Goal: Task Accomplishment & Management: Manage account settings

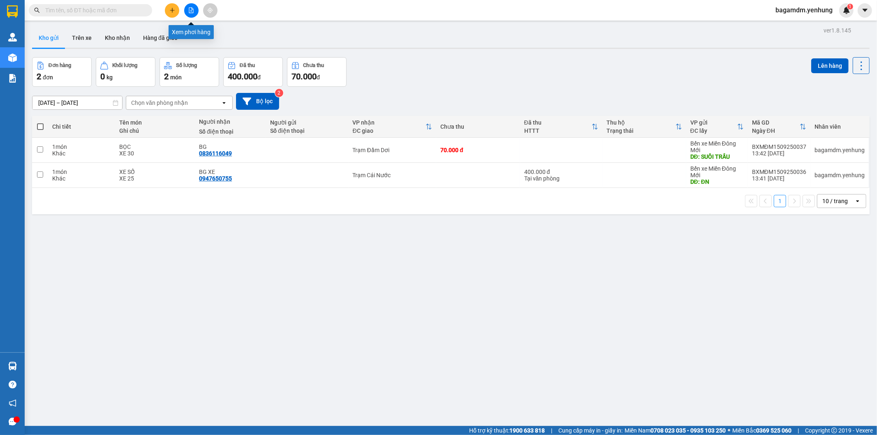
drag, startPoint x: 194, startPoint y: 12, endPoint x: 190, endPoint y: 0, distance: 13.0
click at [192, 11] on button at bounding box center [191, 10] width 14 height 14
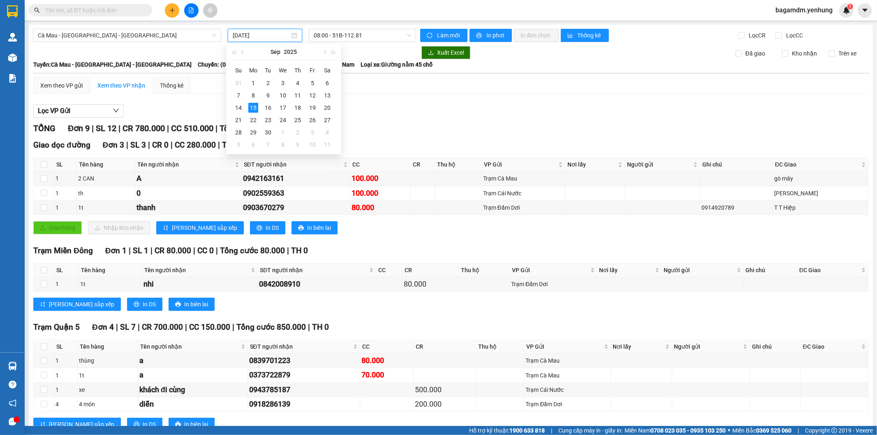
click at [260, 38] on input "15/09/2025" at bounding box center [261, 35] width 57 height 9
click at [240, 107] on div "14" at bounding box center [238, 108] width 10 height 10
type input "14/09/2025"
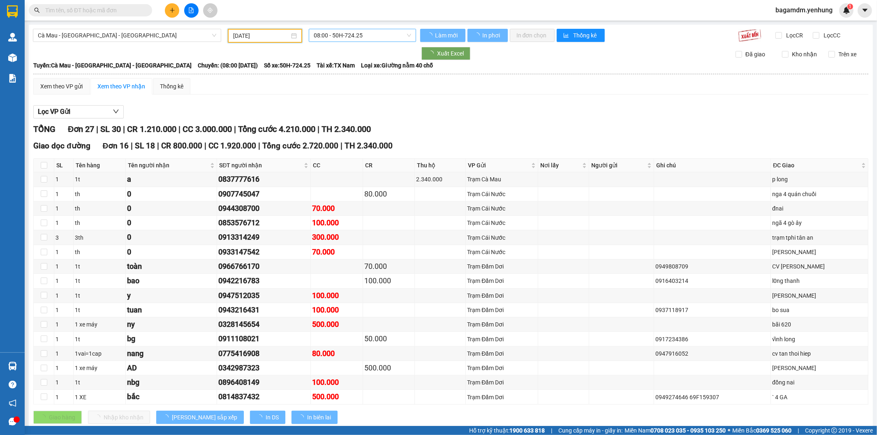
click at [322, 40] on span "08:00 - 50H-724.25" at bounding box center [362, 35] width 97 height 12
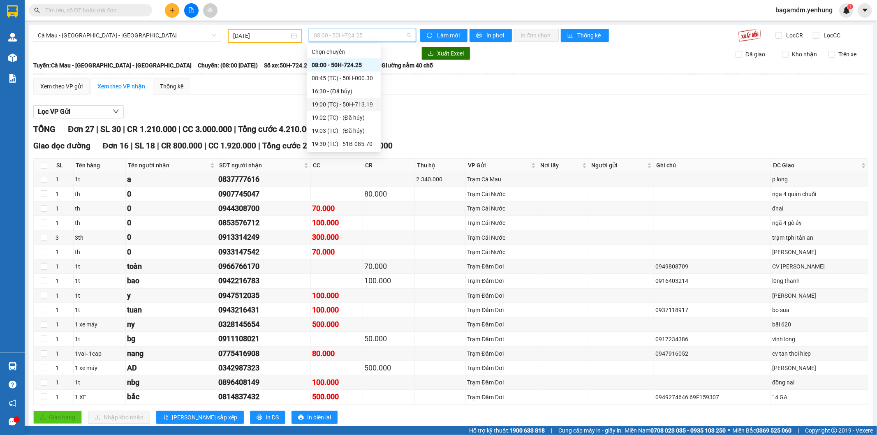
click at [333, 101] on div "19:00 (TC) - 50H-713.19" at bounding box center [344, 104] width 64 height 9
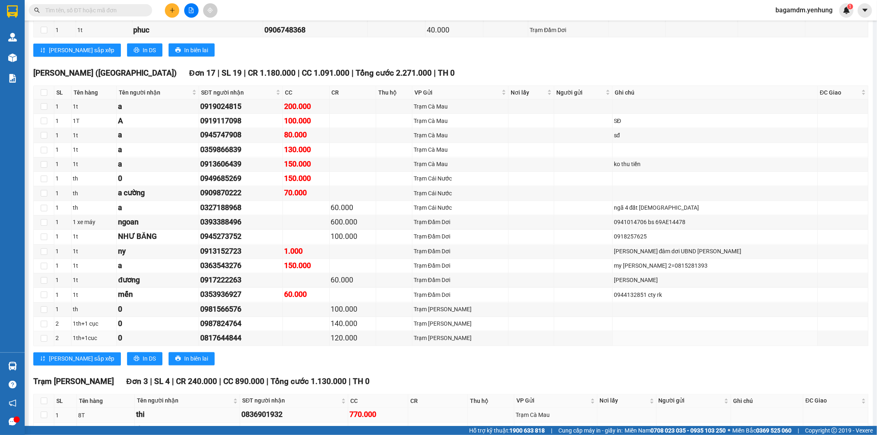
scroll to position [1363, 0]
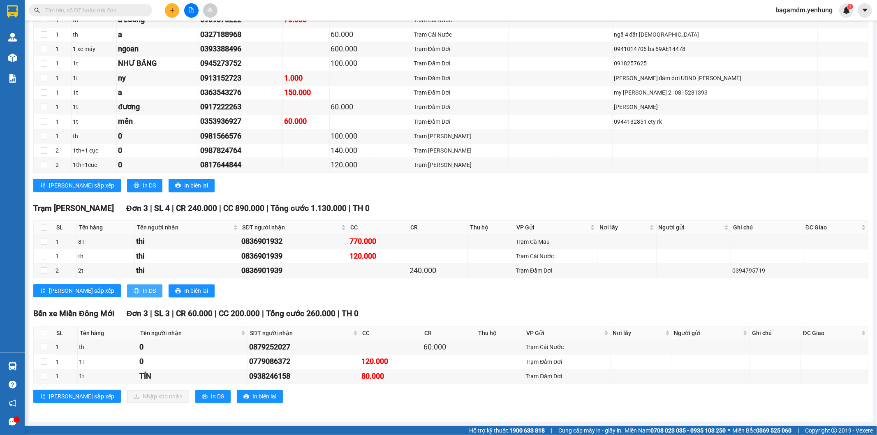
click at [143, 289] on span "In DS" at bounding box center [149, 290] width 13 height 9
click at [131, 7] on input "text" at bounding box center [93, 10] width 97 height 9
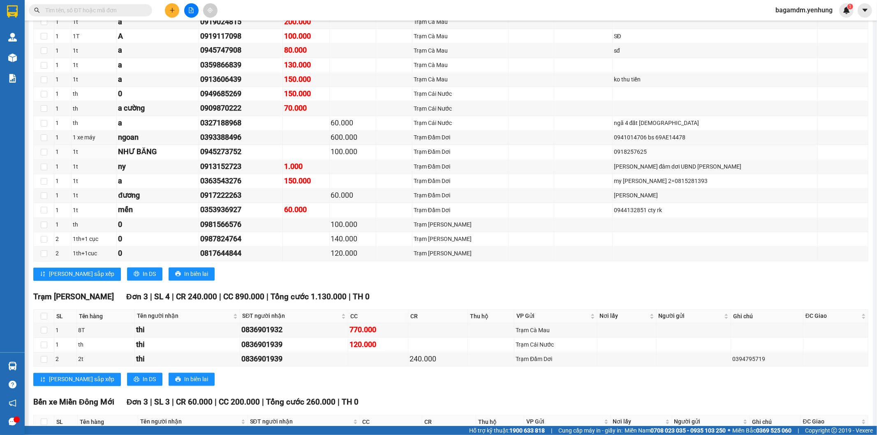
scroll to position [1043, 0]
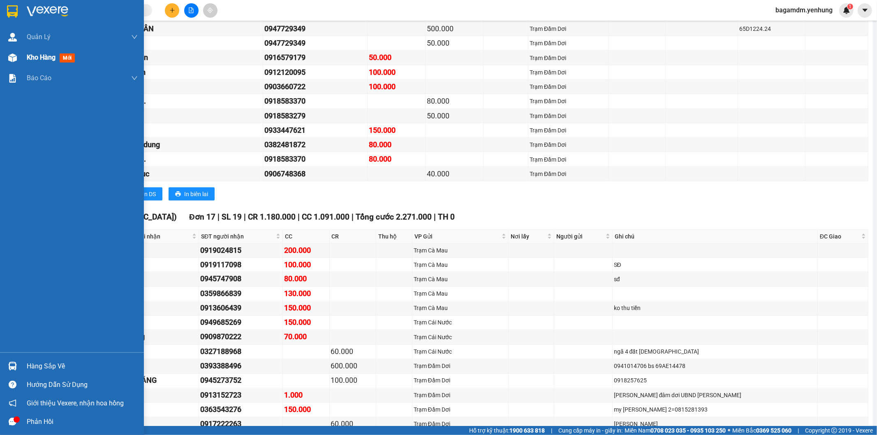
click at [8, 59] on img at bounding box center [12, 57] width 9 height 9
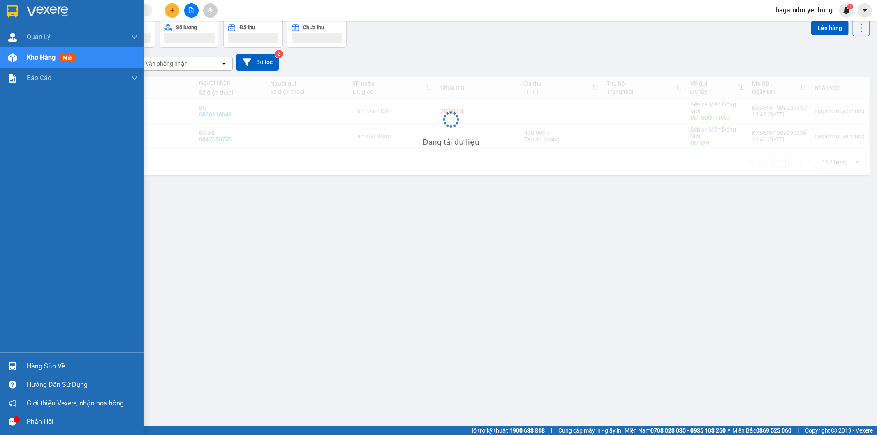
scroll to position [38, 0]
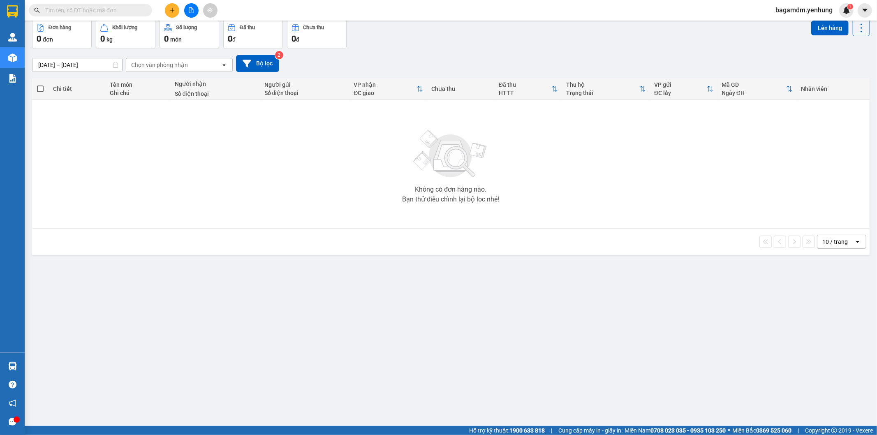
click at [784, 7] on span "bagamdm.yenhung" at bounding box center [804, 10] width 70 height 10
click at [784, 21] on span "Đăng xuất" at bounding box center [807, 25] width 53 height 9
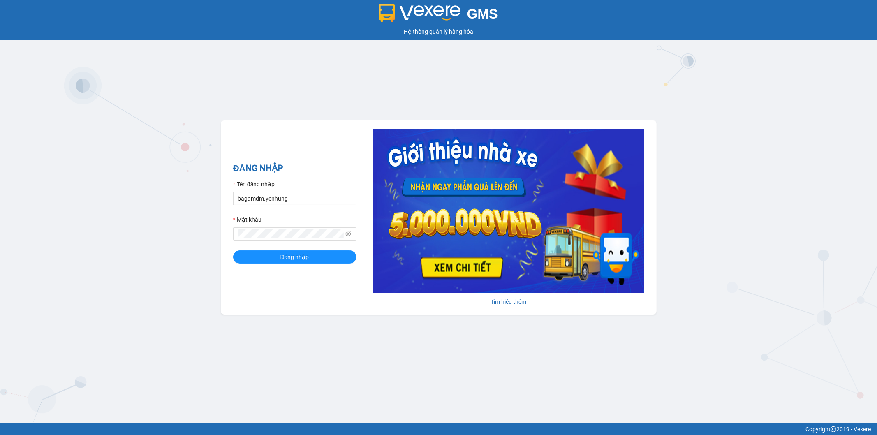
click at [343, 191] on div "Tên đăng nhập" at bounding box center [294, 186] width 123 height 12
click at [337, 201] on input "bagamdm.yenhung" at bounding box center [294, 198] width 123 height 13
drag, startPoint x: 302, startPoint y: 204, endPoint x: 183, endPoint y: 203, distance: 118.8
click at [183, 203] on div "GMS Hệ thống quản lý hàng hóa ĐĂNG NHẬP Tên đăng nhập bagamdm.yenhung Mật khẩu …" at bounding box center [438, 211] width 877 height 423
type input "thienbao.yenhung"
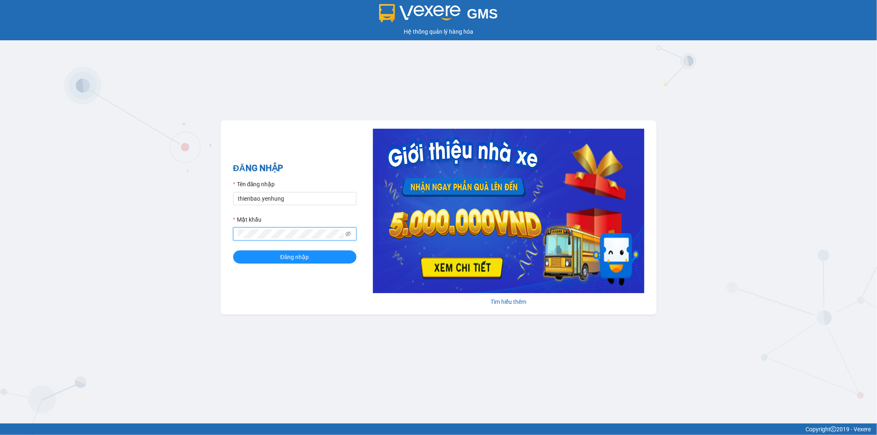
click at [169, 236] on div "GMS Hệ thống quản lý hàng hóa ĐĂNG NHẬP Tên đăng nhập thienbao.yenhung Mật khẩu…" at bounding box center [438, 211] width 877 height 423
click at [351, 229] on span at bounding box center [294, 233] width 123 height 13
click at [351, 232] on icon "eye-invisible" at bounding box center [348, 234] width 6 height 6
click at [262, 259] on button "Đăng nhập" at bounding box center [294, 256] width 123 height 13
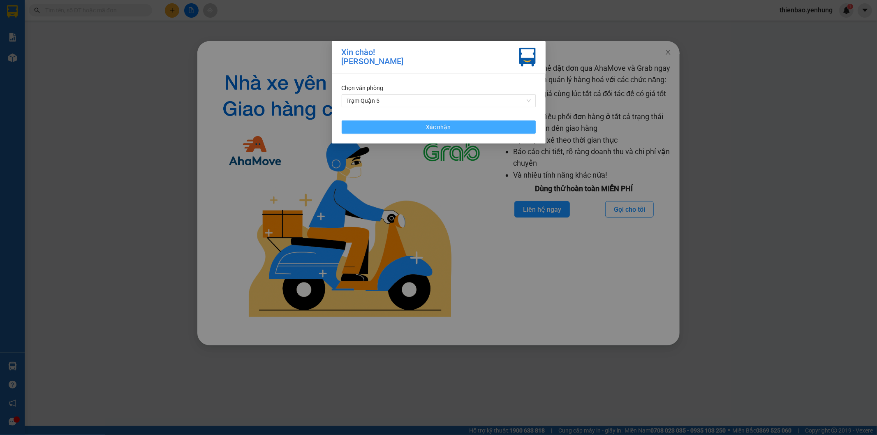
click at [509, 133] on button "Xác nhận" at bounding box center [439, 126] width 194 height 13
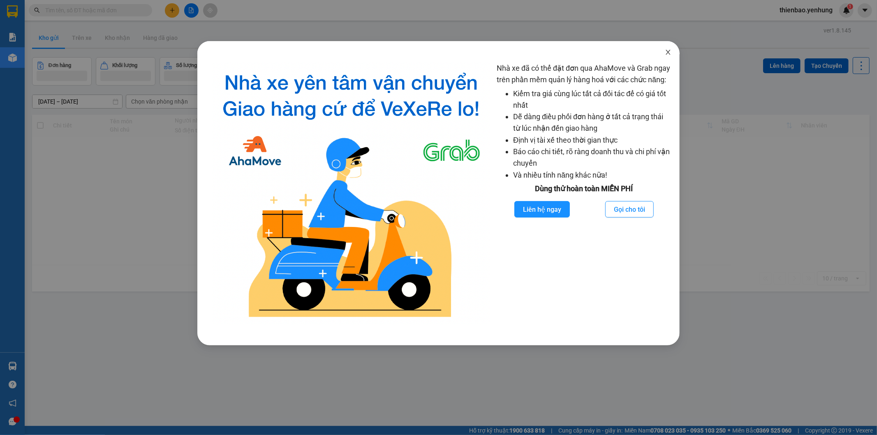
click at [664, 52] on span "Close" at bounding box center [668, 52] width 23 height 23
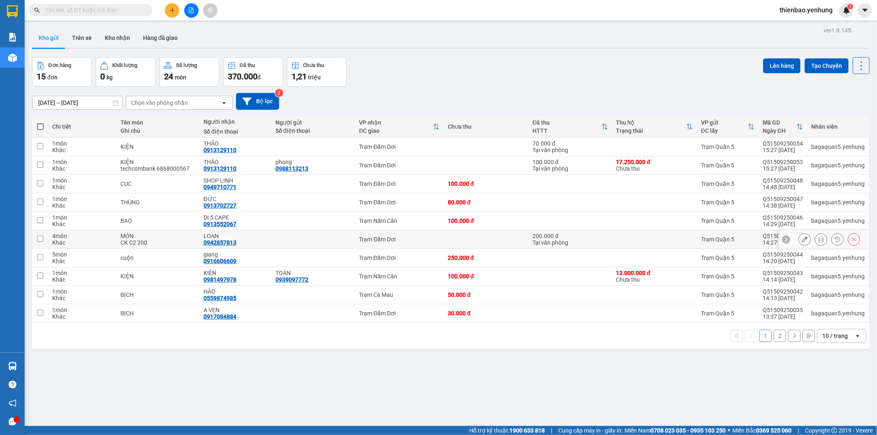
click at [803, 241] on button at bounding box center [805, 239] width 12 height 14
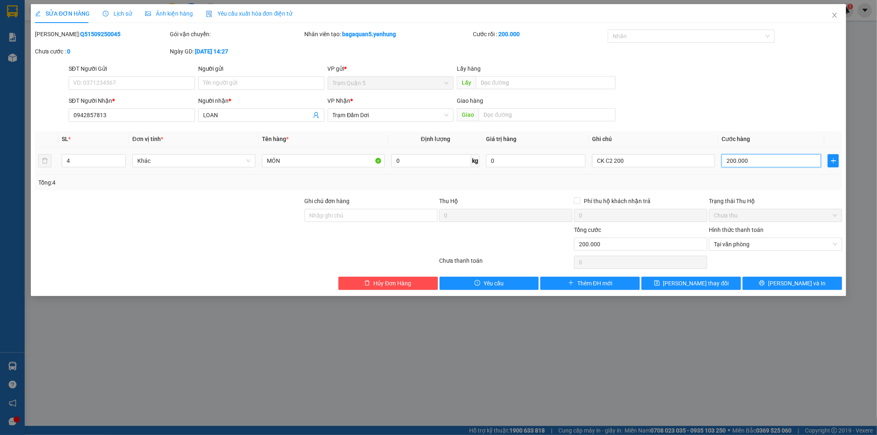
click at [782, 165] on input "200.000" at bounding box center [770, 160] width 99 height 13
type input "1"
type input "1.000"
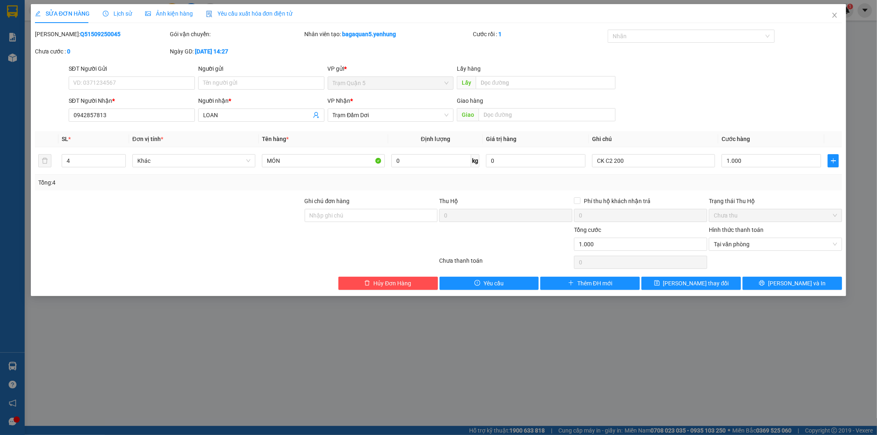
click at [765, 178] on div "Tổng: 4" at bounding box center [438, 182] width 801 height 9
click at [721, 289] on button "Lưu thay đổi" at bounding box center [690, 283] width 99 height 13
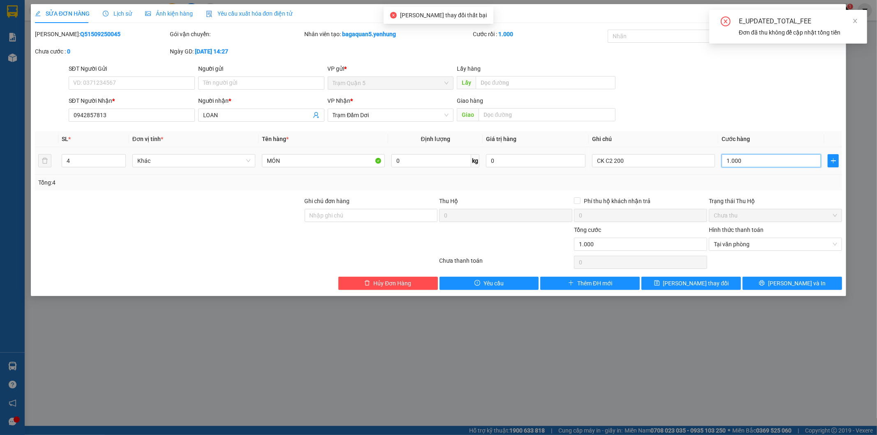
click at [811, 157] on input "1.000" at bounding box center [770, 160] width 99 height 13
click at [802, 241] on span "Tại văn phòng" at bounding box center [775, 244] width 123 height 12
type input "1.000.000"
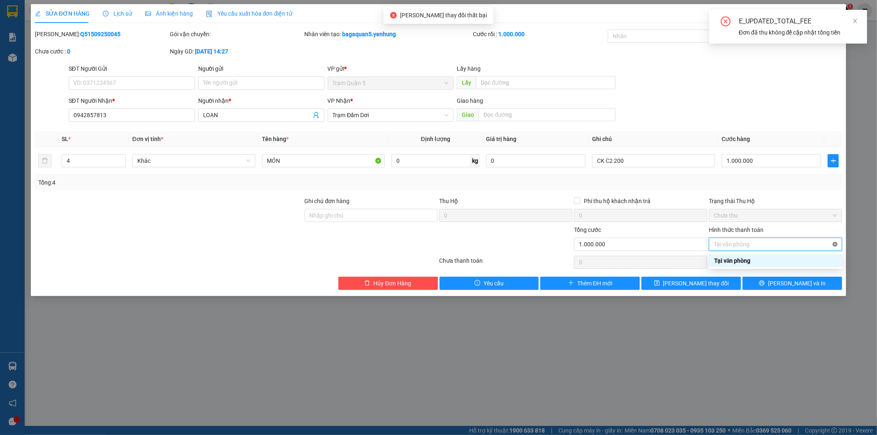
click at [832, 245] on div "Tại văn phòng" at bounding box center [775, 244] width 133 height 13
type input "1.000.000"
click at [833, 243] on div "Chọn HT Thanh Toán" at bounding box center [775, 244] width 133 height 13
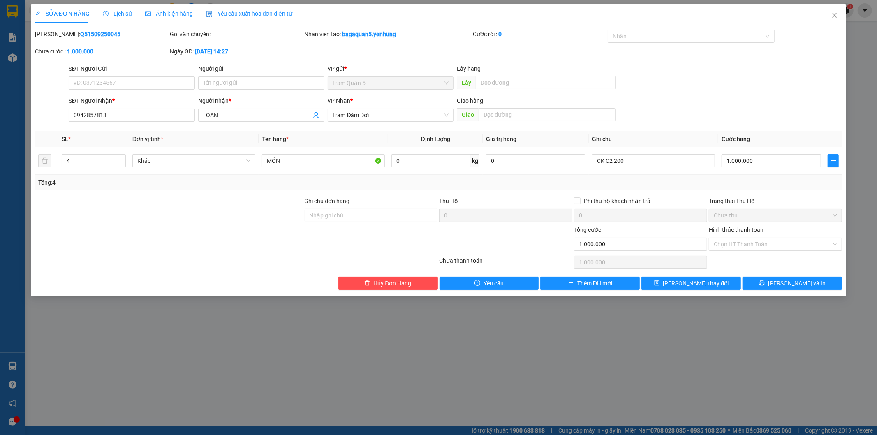
click at [821, 226] on div "Hình thức thanh toán" at bounding box center [775, 231] width 133 height 12
click at [752, 162] on input "1.000.000" at bounding box center [770, 160] width 99 height 13
type input "1"
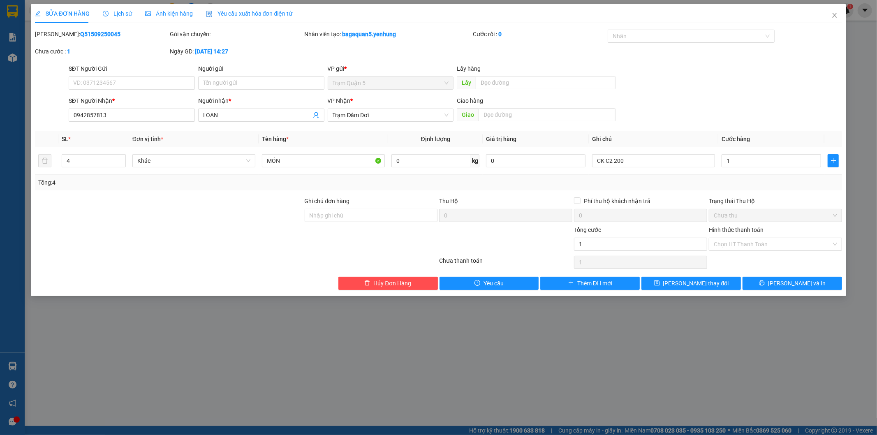
type input "1.000"
click at [762, 195] on div "Total Paid Fee 200.000 Total UnPaid Fee 0 Cash Collection Total Fee Mã ĐH: Q515…" at bounding box center [438, 160] width 807 height 260
click at [733, 278] on button "Lưu thay đổi" at bounding box center [690, 283] width 99 height 13
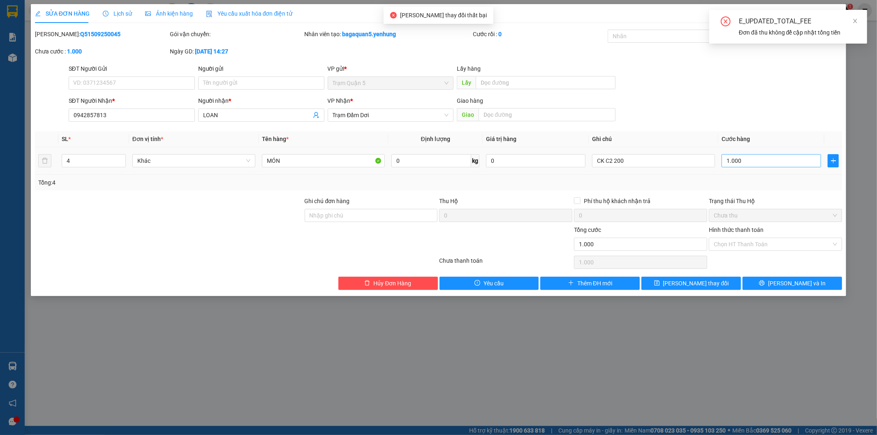
drag, startPoint x: 742, startPoint y: 169, endPoint x: 744, endPoint y: 159, distance: 10.2
click at [742, 164] on div "1.000" at bounding box center [770, 161] width 99 height 16
click at [744, 159] on input "1.000" at bounding box center [770, 160] width 99 height 13
type input "2"
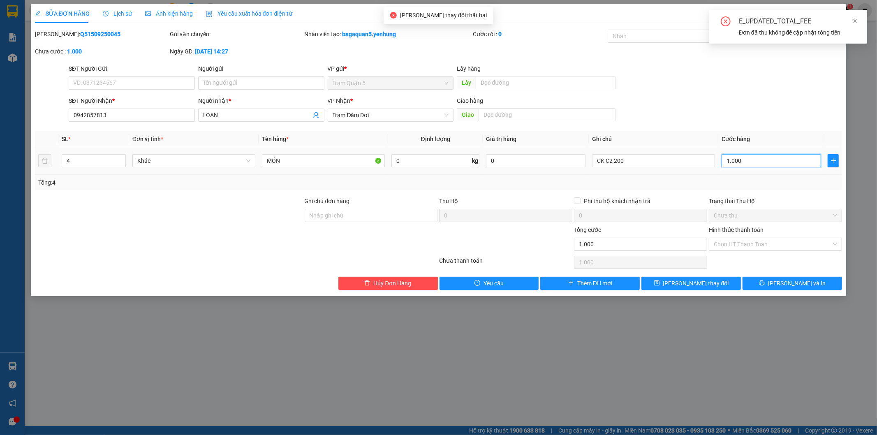
type input "2"
type input "20"
type input "200"
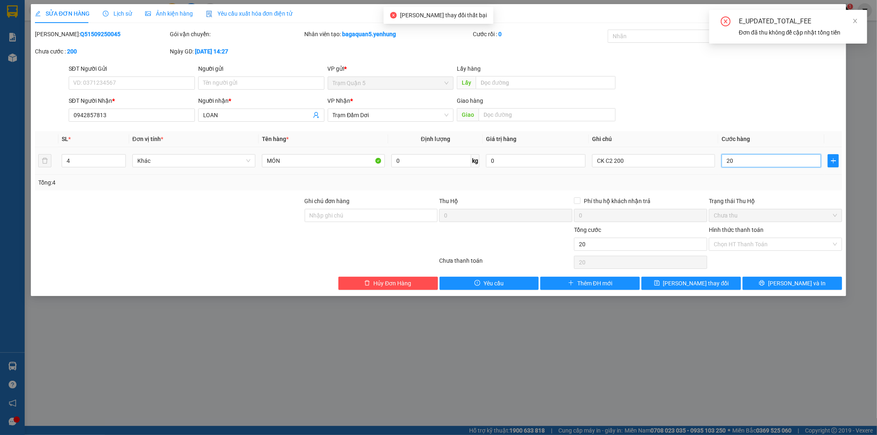
type input "200"
type input "200.000"
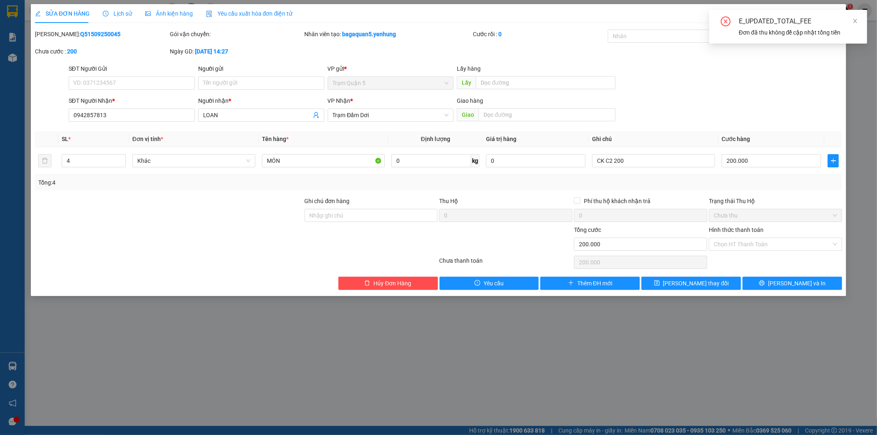
click at [752, 196] on div "Trạng thái Thu Hộ" at bounding box center [775, 200] width 133 height 9
click at [720, 278] on button "Lưu thay đổi" at bounding box center [690, 283] width 99 height 13
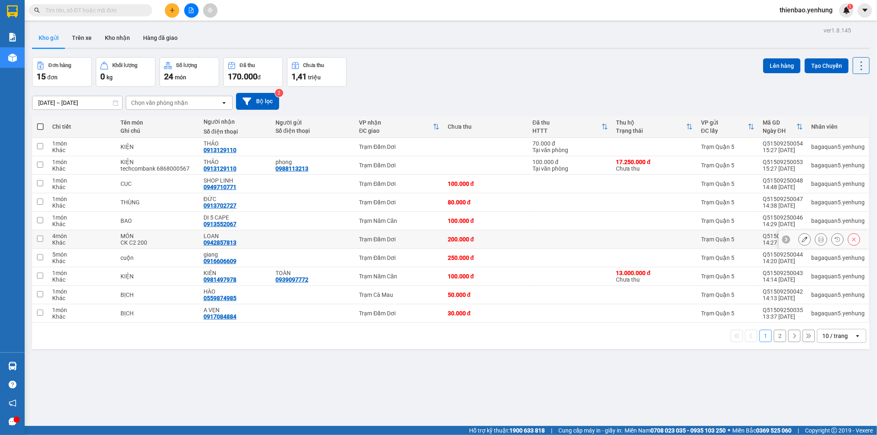
click at [798, 236] on div at bounding box center [804, 239] width 12 height 12
click at [799, 236] on button at bounding box center [805, 239] width 12 height 14
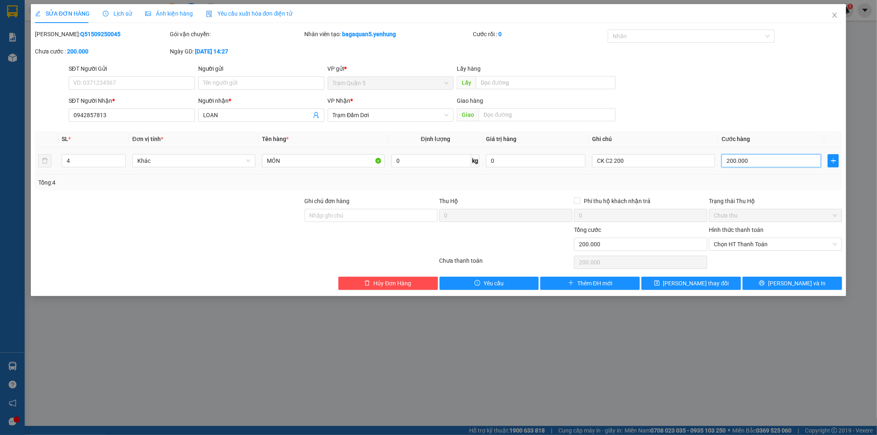
click at [749, 161] on input "200.000" at bounding box center [770, 160] width 99 height 13
type input "1"
click at [754, 238] on span "Chọn HT Thanh Toán" at bounding box center [775, 244] width 123 height 12
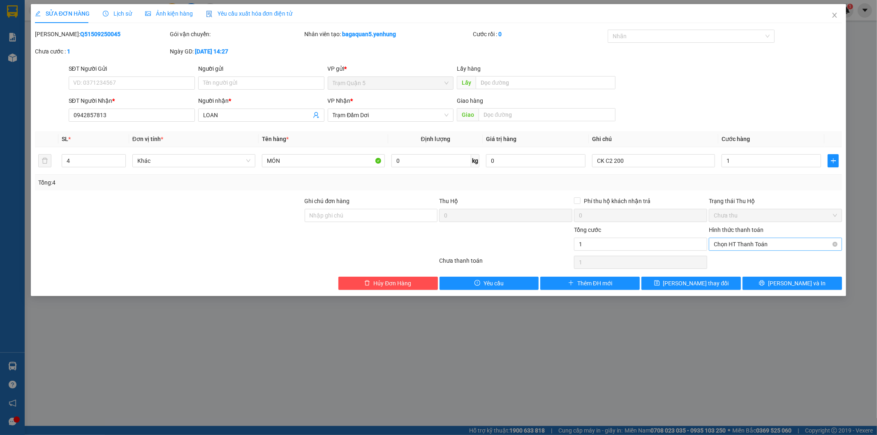
type input "1.000"
click at [758, 261] on div "Tại văn phòng" at bounding box center [775, 260] width 123 height 9
type input "0"
click at [728, 278] on button "Lưu thay đổi" at bounding box center [690, 283] width 99 height 13
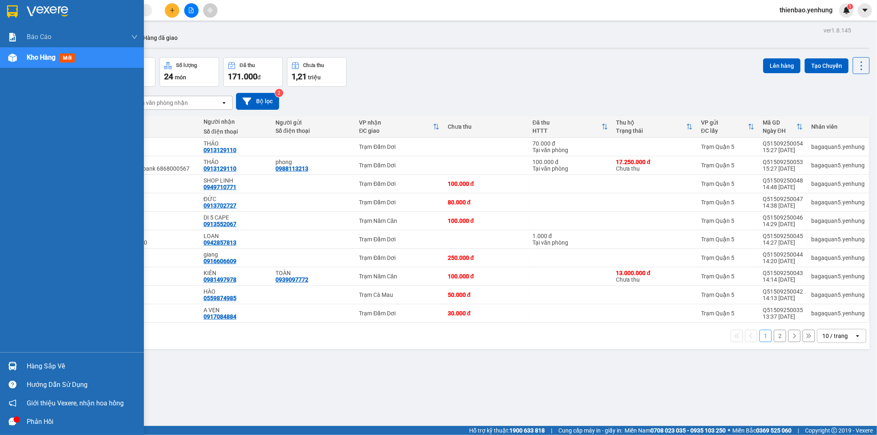
click at [18, 60] on div at bounding box center [12, 58] width 14 height 14
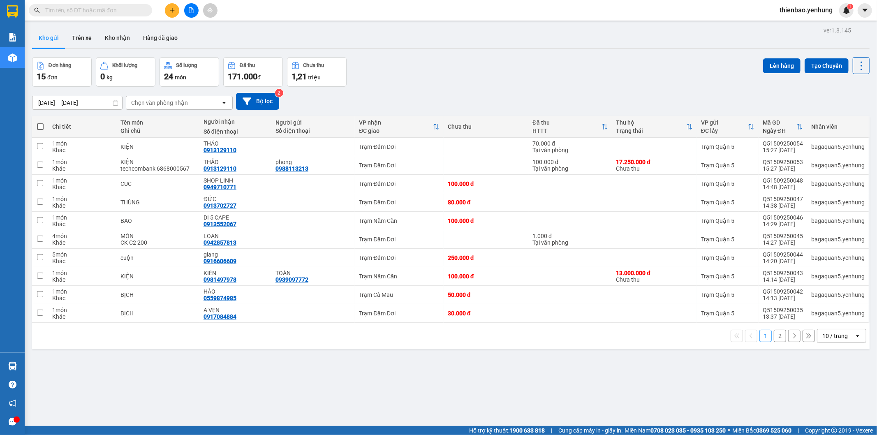
click at [786, 12] on span "thienbao.yenhung" at bounding box center [806, 10] width 66 height 10
click at [793, 14] on span "thienbao.yenhung" at bounding box center [806, 10] width 66 height 10
click at [788, 19] on div "Kết quả tìm kiếm ( 0 ) Bộ lọc No Data thienbao.yenhung 1" at bounding box center [438, 10] width 877 height 21
drag, startPoint x: 186, startPoint y: 168, endPoint x: 121, endPoint y: 170, distance: 65.4
click at [121, 170] on div "techcombank 6868000567" at bounding box center [157, 168] width 75 height 7
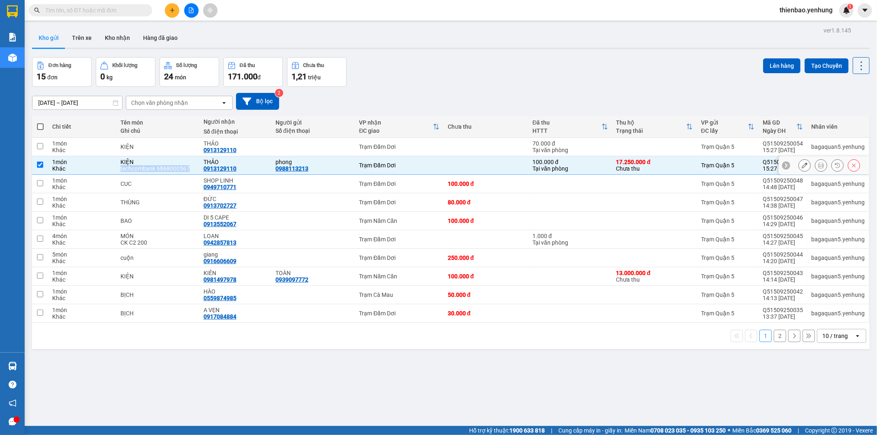
click at [121, 170] on div "techcombank 6868000567" at bounding box center [157, 168] width 75 height 7
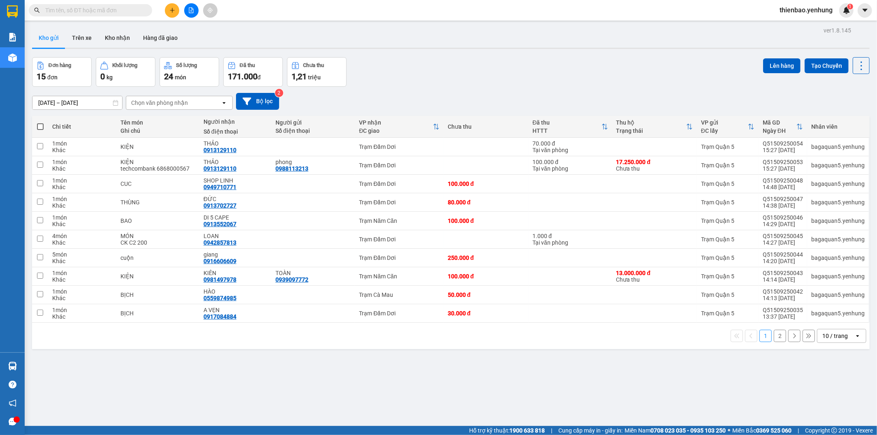
click at [823, 335] on div "10 / trang" at bounding box center [834, 336] width 25 height 8
click at [830, 315] on span "100 / trang" at bounding box center [831, 318] width 30 height 8
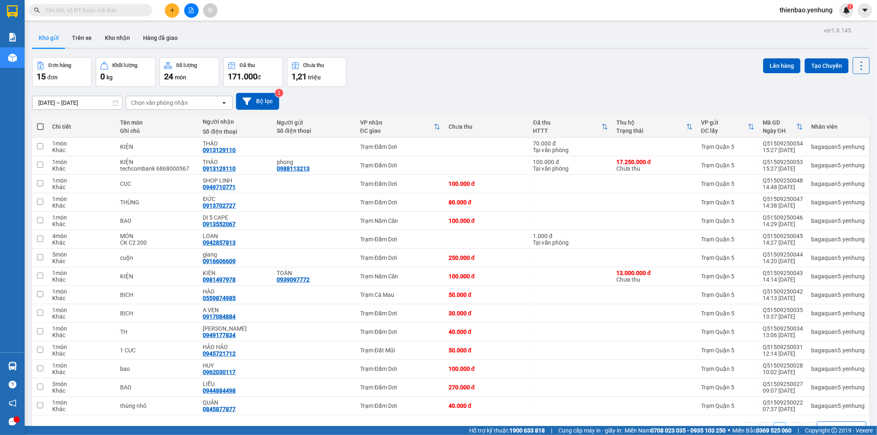
scroll to position [38, 0]
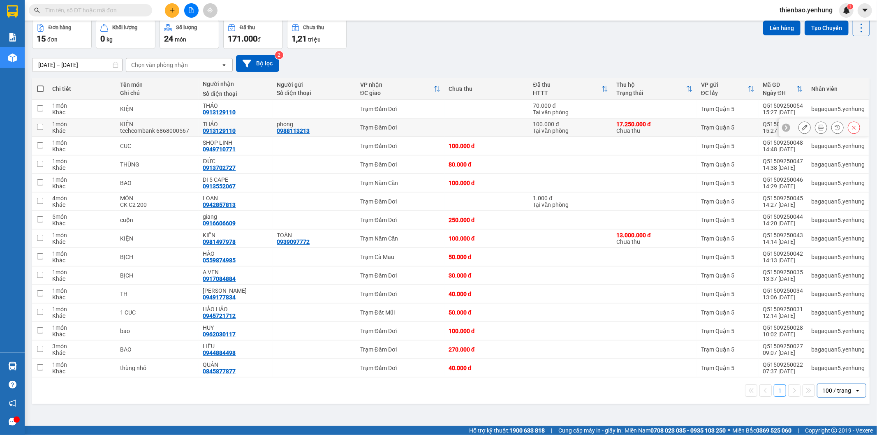
click at [455, 118] on td at bounding box center [486, 127] width 85 height 18
checkbox input "true"
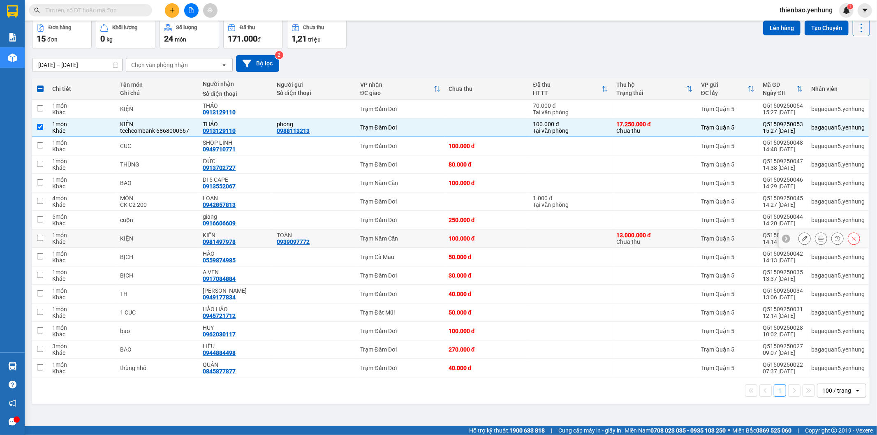
click at [478, 232] on td "100.000 đ" at bounding box center [486, 238] width 85 height 18
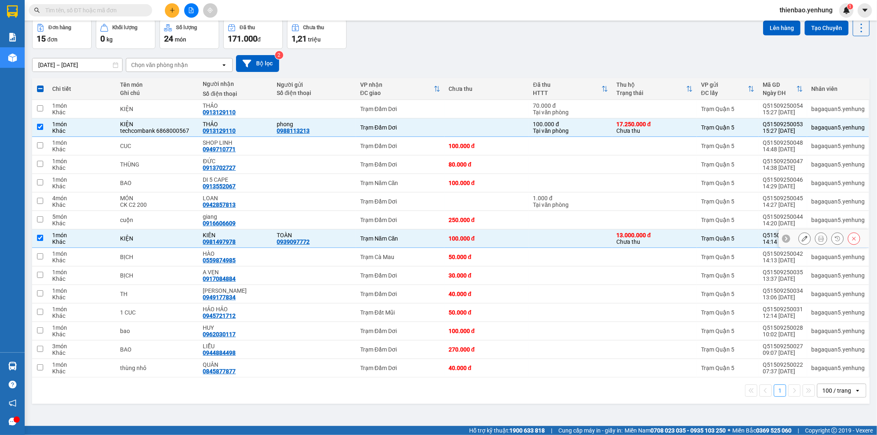
click at [405, 239] on div "Trạm Năm Căn" at bounding box center [400, 238] width 80 height 7
checkbox input "false"
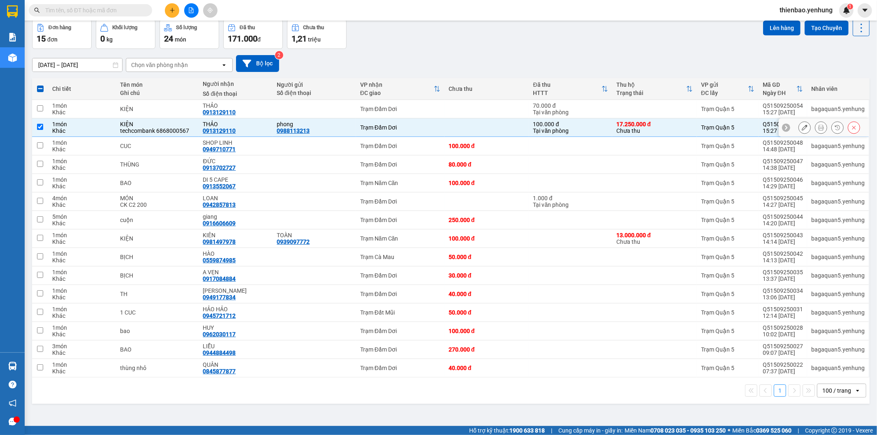
click at [389, 131] on td "Trạm Đầm Dơi" at bounding box center [400, 127] width 88 height 18
checkbox input "false"
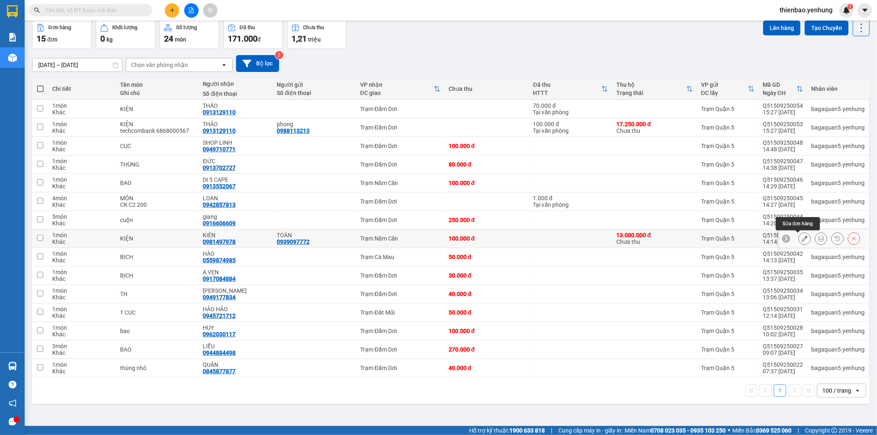
click at [802, 238] on icon at bounding box center [805, 239] width 6 height 6
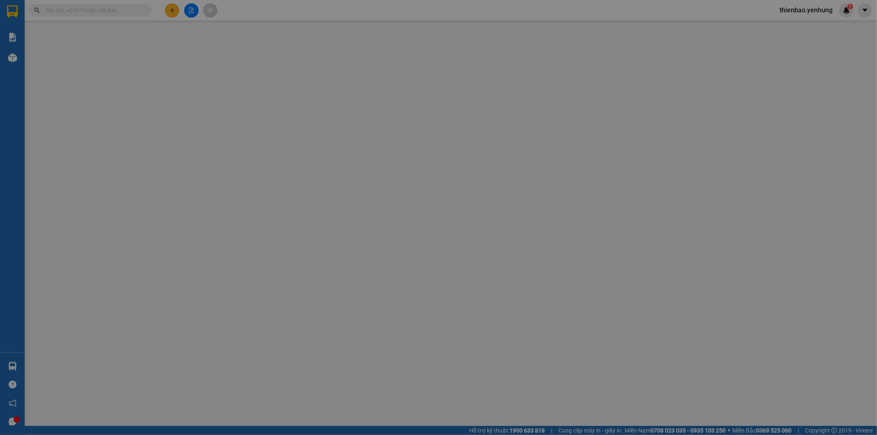
type input "0939097772"
type input "TOÀN"
type input "0981497978"
type input "KIÊN"
type input "100.000"
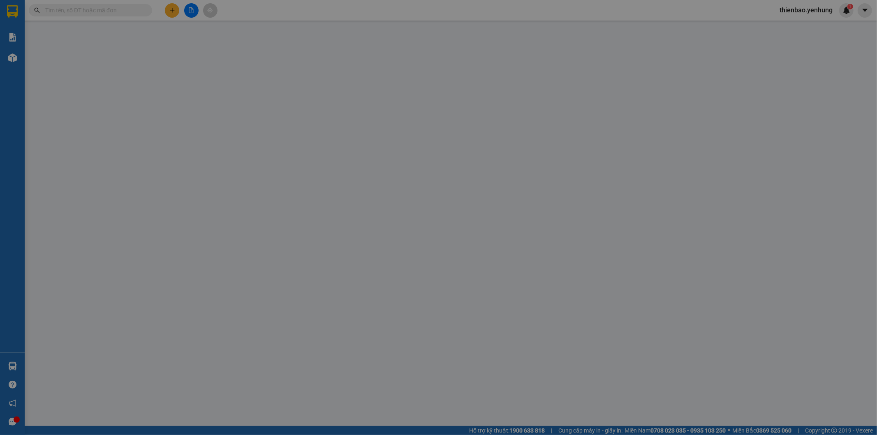
type input "100.000"
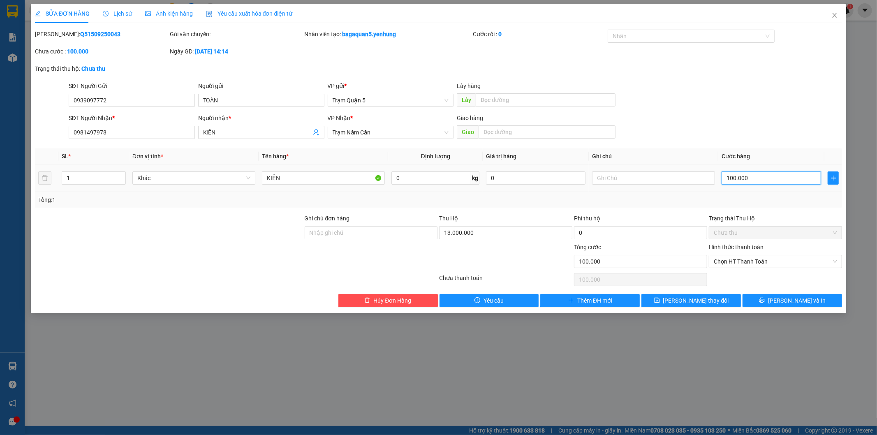
click at [732, 177] on input "100.000" at bounding box center [770, 177] width 99 height 13
type input "1"
type input "15"
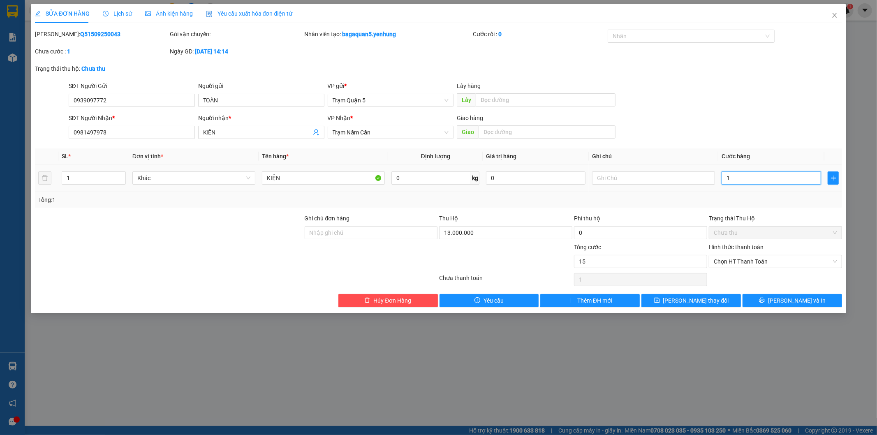
type input "15"
type input "150"
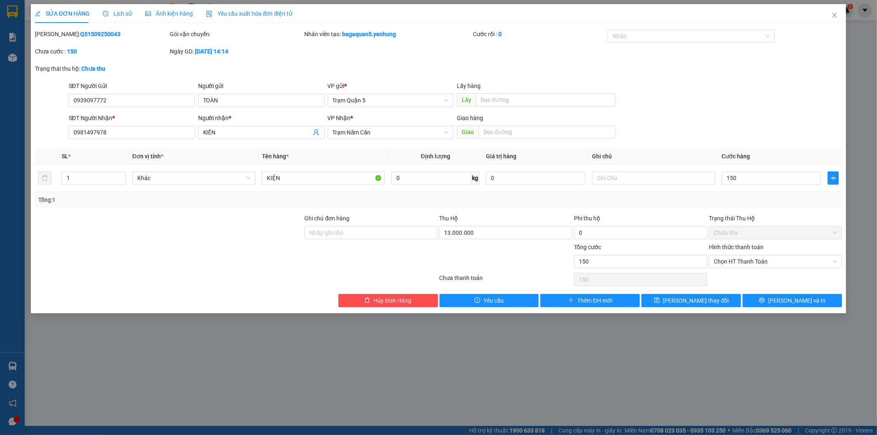
type input "150.000"
click at [741, 208] on div "Total Paid Fee 0 Total UnPaid Fee 100.000 Cash Collection Total Fee 0 Mã ĐH: Q5…" at bounding box center [438, 168] width 807 height 277
click at [841, 12] on span "Close" at bounding box center [834, 15] width 23 height 23
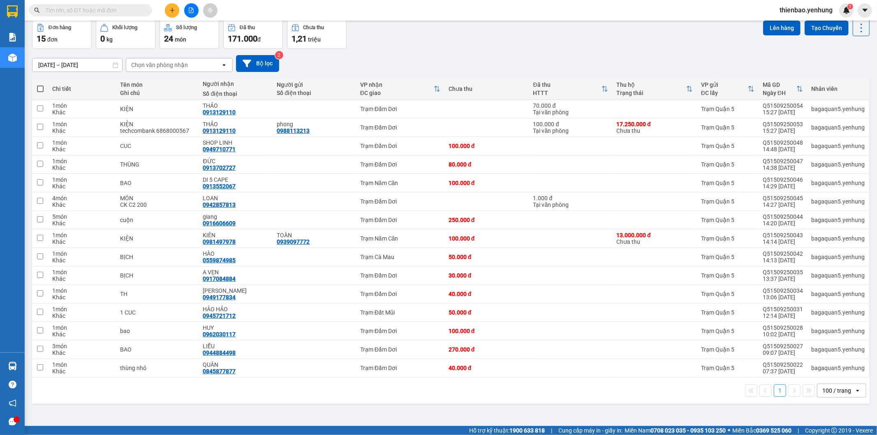
scroll to position [7, 0]
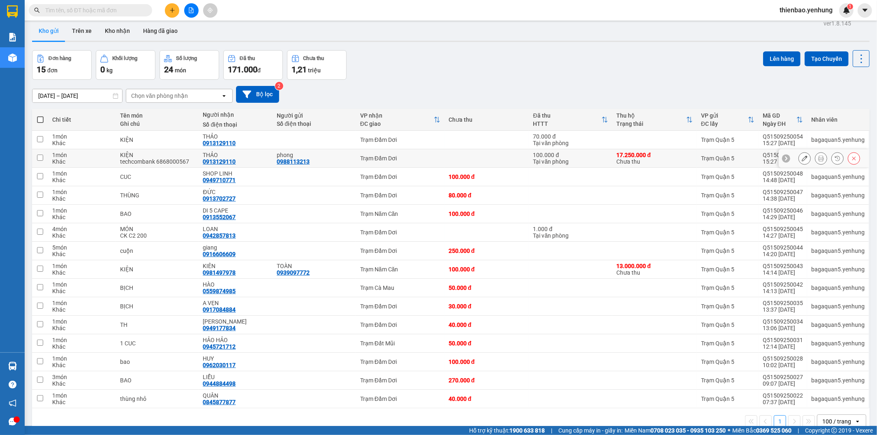
click at [634, 152] on div "17.250.000 đ" at bounding box center [654, 155] width 76 height 7
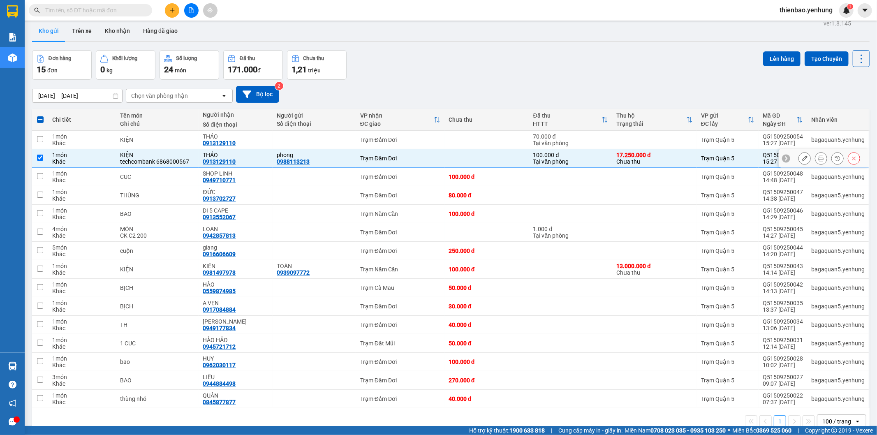
click at [634, 152] on div "17.250.000 đ" at bounding box center [654, 155] width 76 height 7
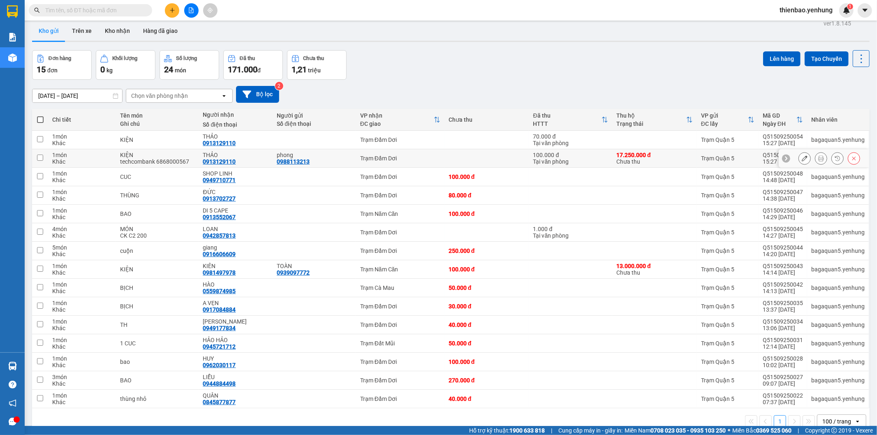
click at [634, 152] on div "17.250.000 đ" at bounding box center [654, 155] width 76 height 7
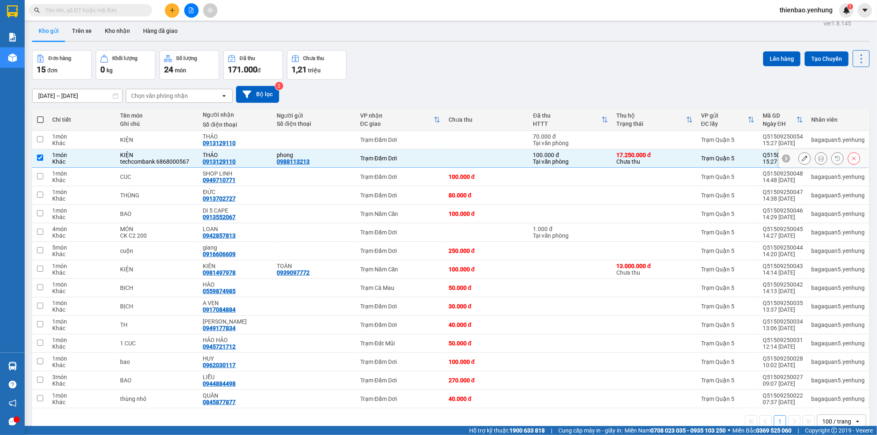
click at [634, 152] on div "17.250.000 đ" at bounding box center [654, 155] width 76 height 7
checkbox input "false"
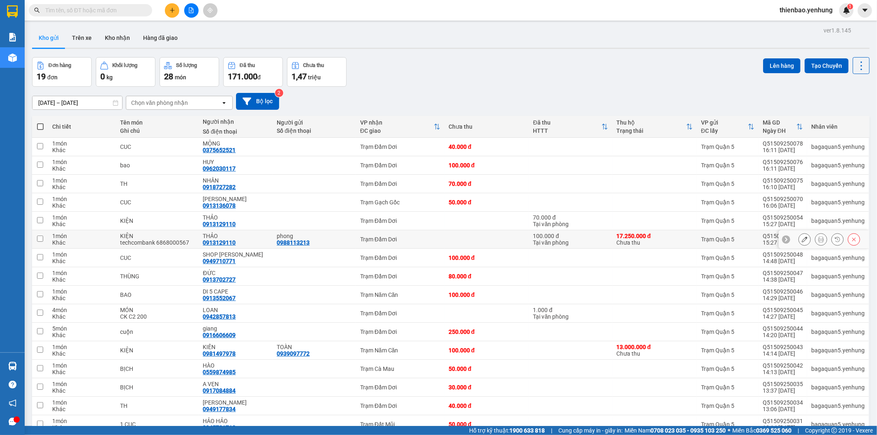
click at [571, 235] on div "100.000 đ" at bounding box center [570, 236] width 75 height 7
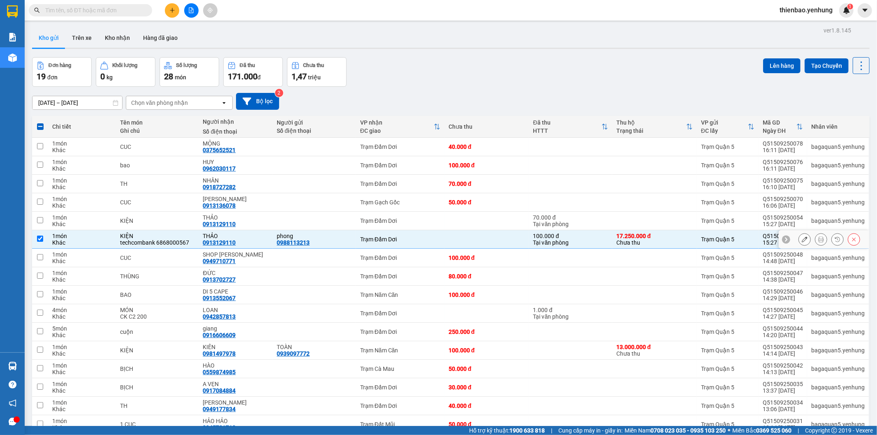
click at [571, 235] on div "100.000 đ" at bounding box center [570, 236] width 75 height 7
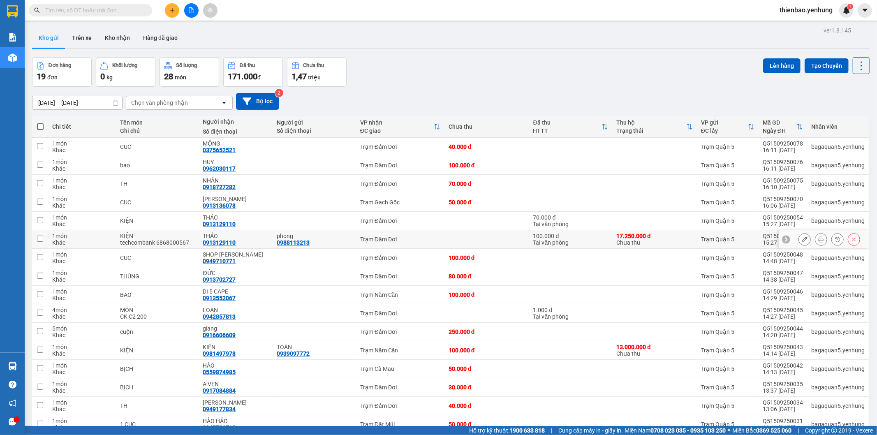
click at [173, 247] on td "KIỆN techcombank 6868000567" at bounding box center [157, 239] width 83 height 18
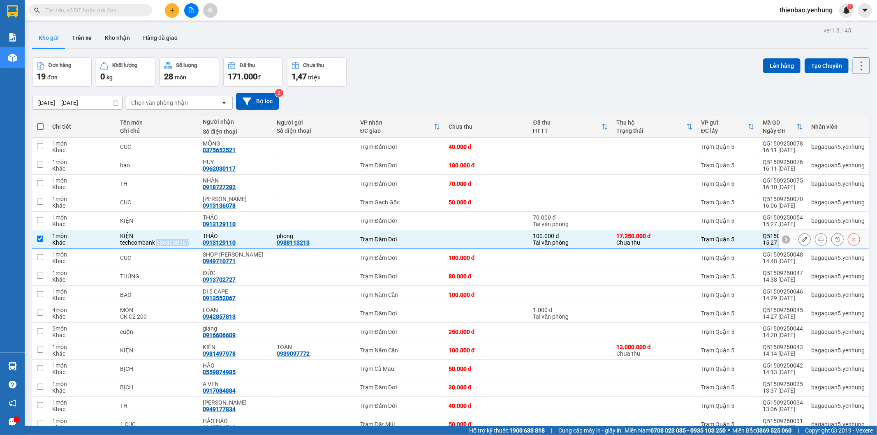
click at [173, 247] on td "KIỆN techcombank 6868000567" at bounding box center [157, 239] width 83 height 18
checkbox input "false"
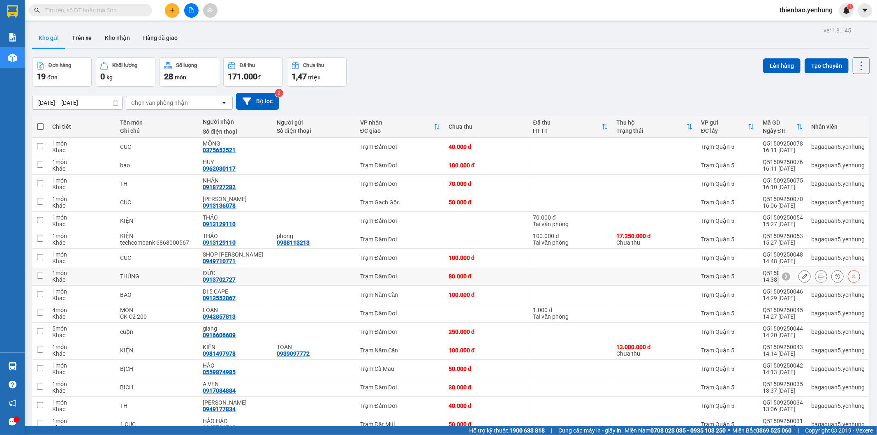
click at [428, 275] on div "Trạm Đầm Dơi" at bounding box center [400, 276] width 80 height 7
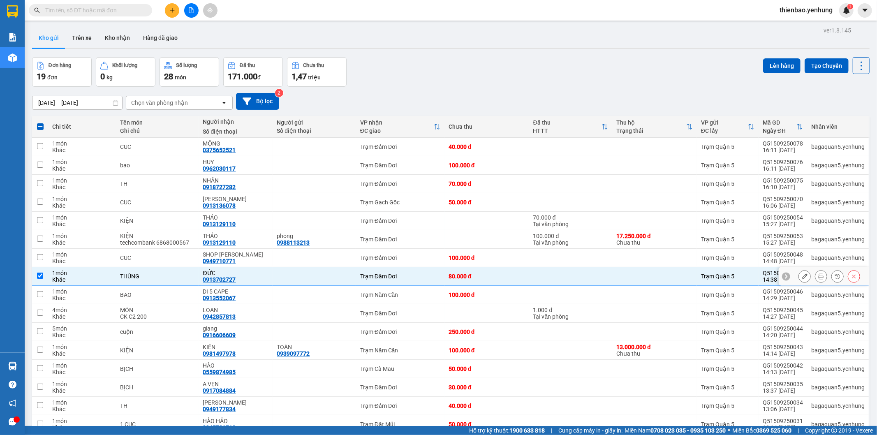
click at [428, 275] on div "Trạm Đầm Dơi" at bounding box center [400, 276] width 80 height 7
checkbox input "false"
